Goal: Obtain resource: Download file/media

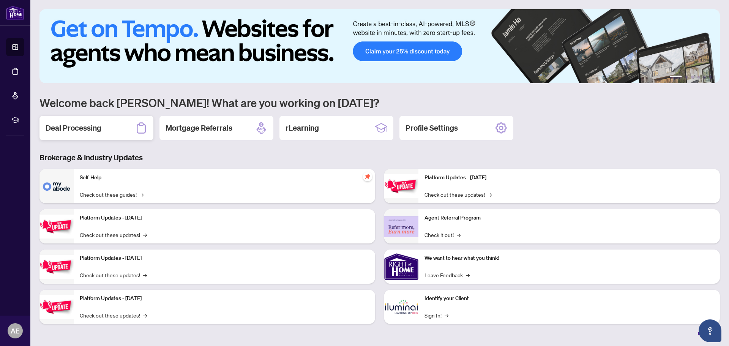
click at [98, 134] on div "Deal Processing" at bounding box center [96, 128] width 114 height 24
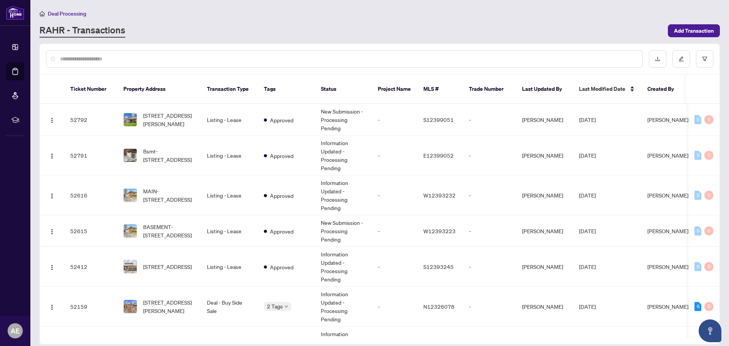
click at [99, 56] on input "text" at bounding box center [348, 59] width 576 height 8
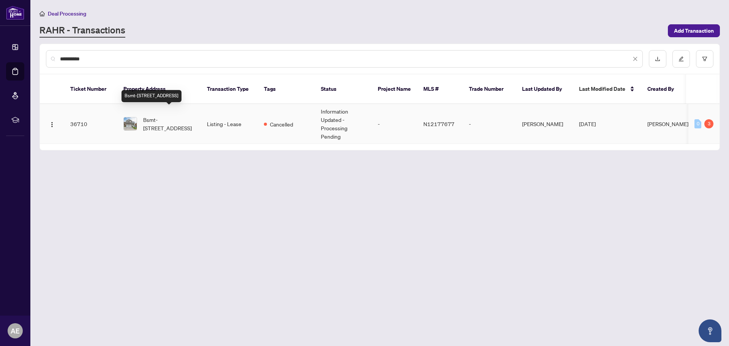
type input "**********"
click at [151, 115] on span "Bsmt-[STREET_ADDRESS]" at bounding box center [169, 123] width 52 height 17
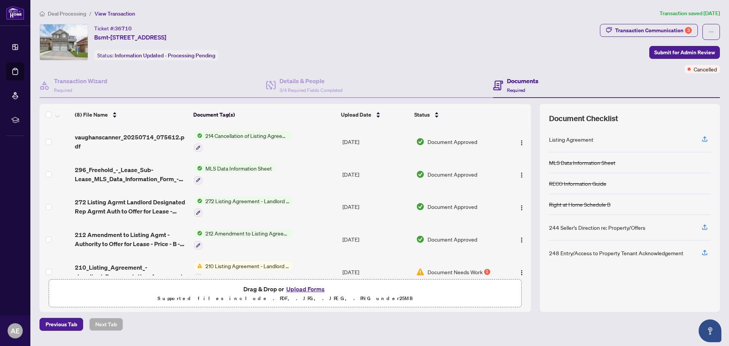
click at [244, 200] on span "272 Listing Agreement - Landlord Designated Representation Agreement Authority …" at bounding box center [247, 201] width 90 height 8
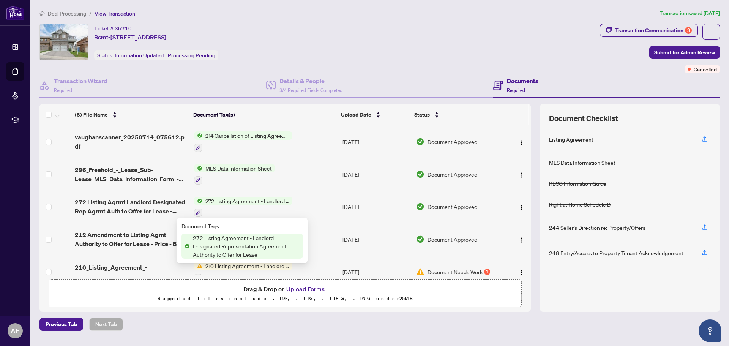
click at [224, 249] on span "272 Listing Agreement - Landlord Designated Representation Agreement Authority …" at bounding box center [246, 245] width 113 height 25
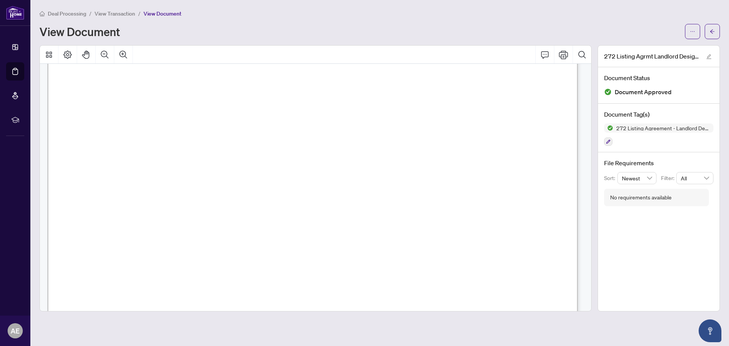
scroll to position [3267, 0]
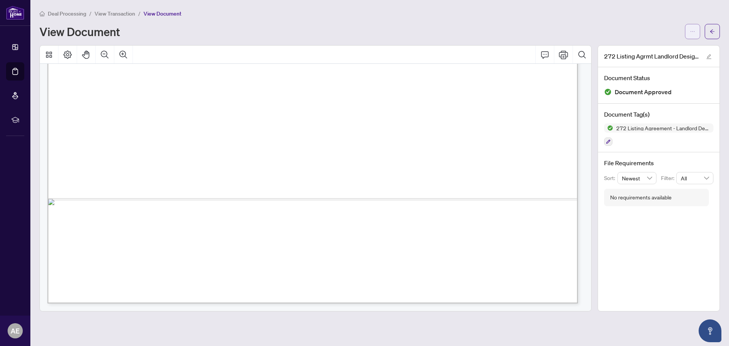
click at [692, 30] on icon "ellipsis" at bounding box center [691, 31] width 5 height 5
click at [646, 48] on span "Download" at bounding box center [665, 48] width 58 height 8
click at [109, 12] on span "View Transaction" at bounding box center [114, 13] width 41 height 7
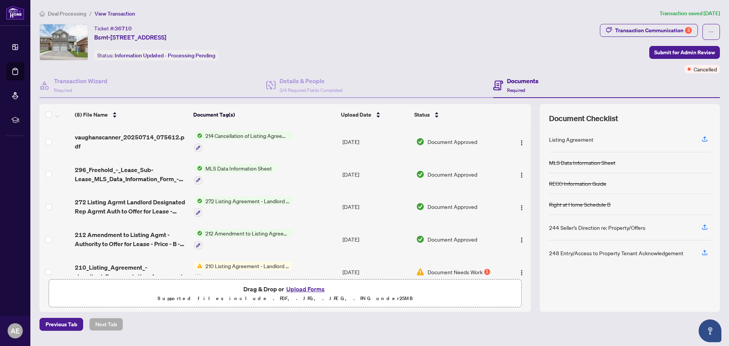
click at [257, 230] on span "212 Amendment to Listing Agreement - Authority to Offer for Lease Price Change/…" at bounding box center [247, 233] width 90 height 8
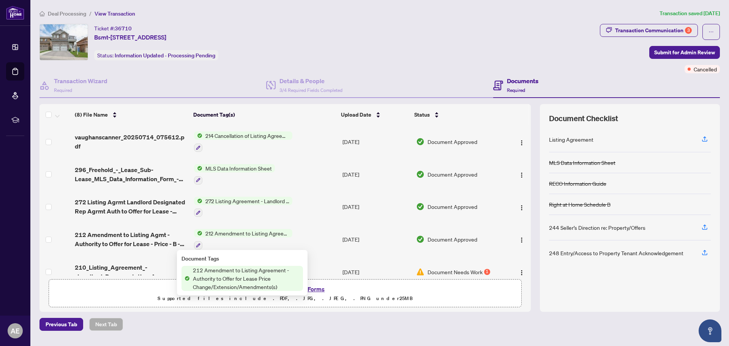
click at [252, 270] on span "212 Amendment to Listing Agreement - Authority to Offer for Lease Price Change/…" at bounding box center [246, 278] width 113 height 25
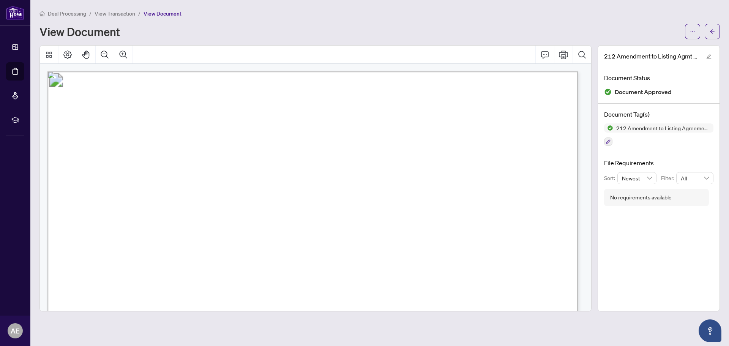
click at [110, 11] on span "View Transaction" at bounding box center [114, 13] width 41 height 7
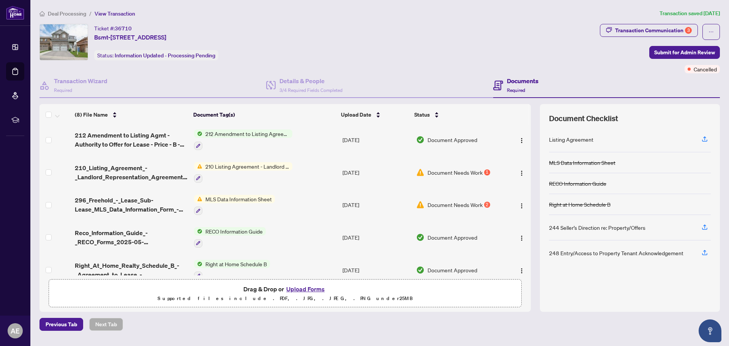
scroll to position [112, 0]
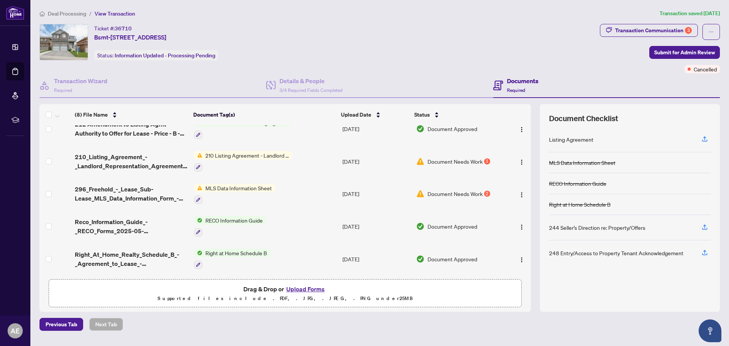
click at [240, 249] on span "Right at Home Schedule B" at bounding box center [236, 253] width 68 height 8
click at [232, 284] on span "Right at Home Schedule B" at bounding box center [232, 287] width 68 height 8
